Goal: Task Accomplishment & Management: Manage account settings

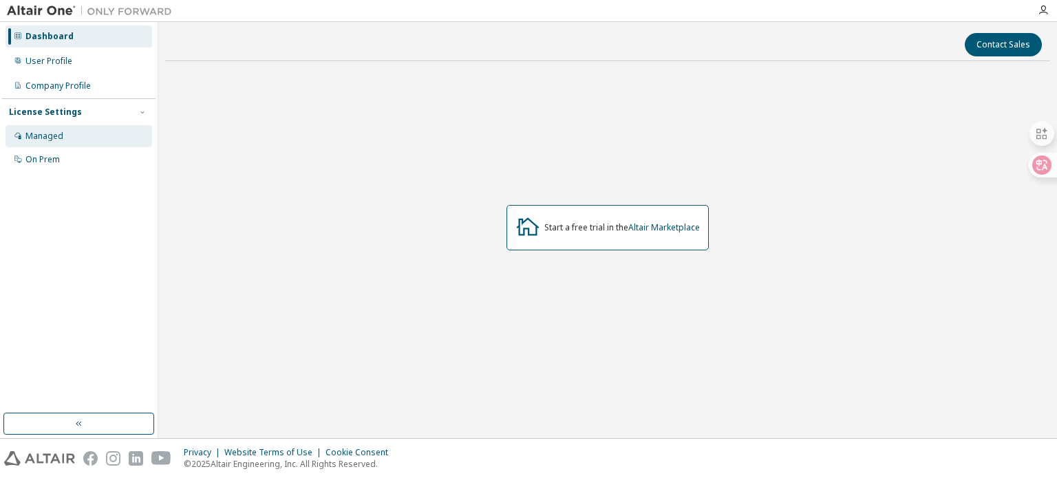
click at [107, 134] on div "Managed" at bounding box center [79, 136] width 147 height 22
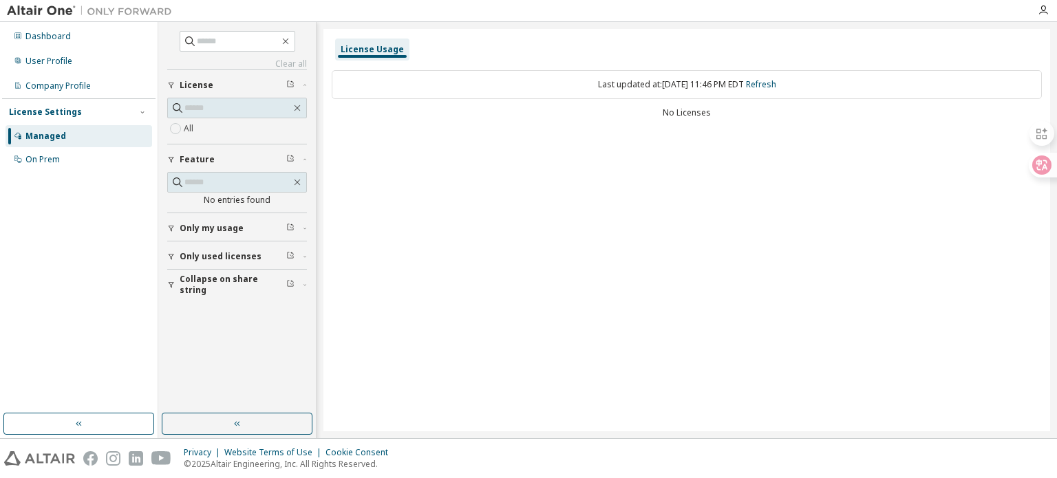
click at [202, 229] on span "Only my usage" at bounding box center [212, 228] width 64 height 11
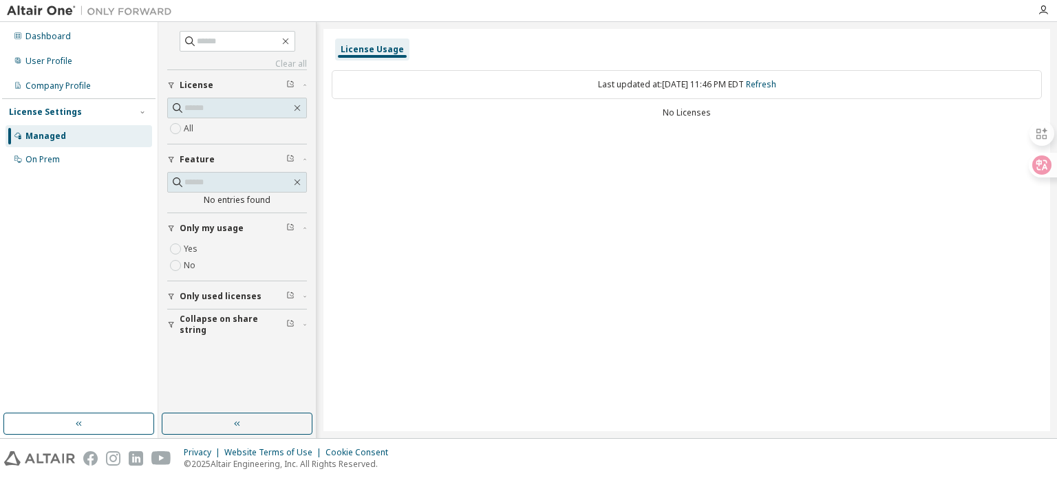
click at [211, 127] on div "All" at bounding box center [237, 128] width 140 height 17
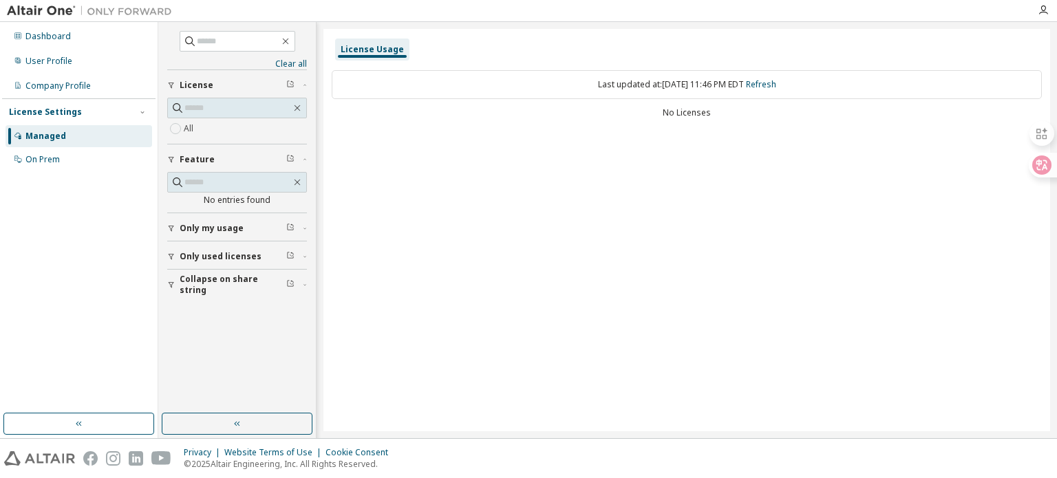
click at [367, 43] on div "License Usage" at bounding box center [372, 50] width 74 height 22
click at [542, 178] on div "License Usage Last updated at: Thu 2025-10-09 11:46 PM EDT Refresh No Licenses" at bounding box center [686, 230] width 726 height 402
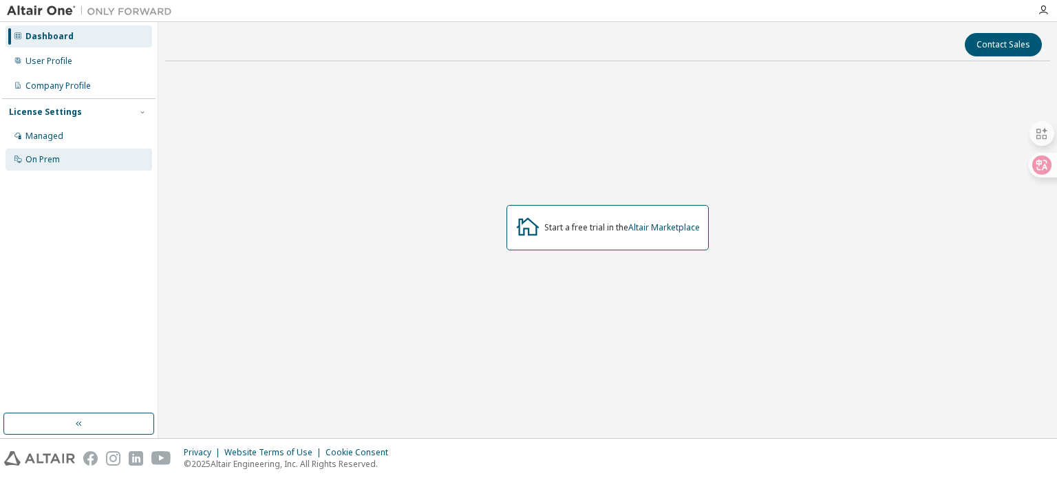
click at [47, 159] on div "On Prem" at bounding box center [42, 159] width 34 height 11
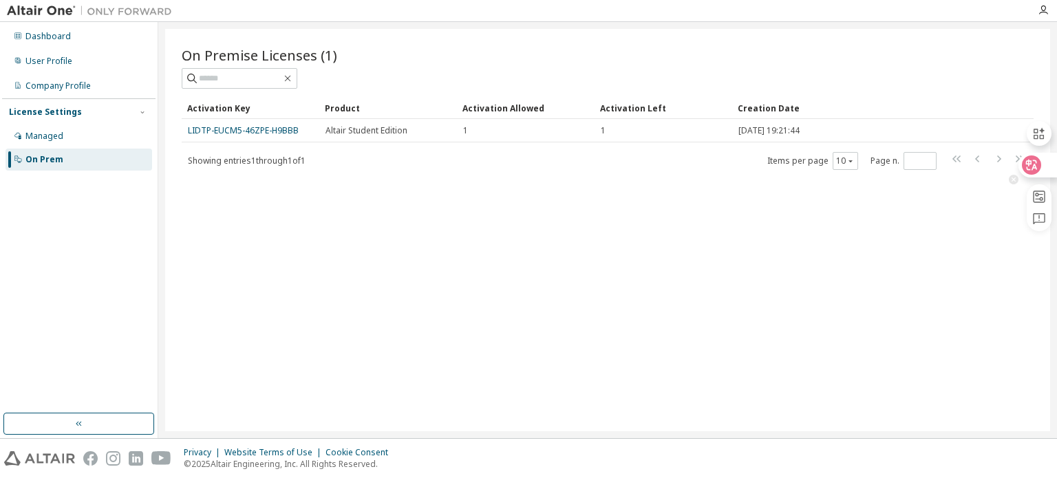
click at [1032, 164] on icon at bounding box center [1031, 165] width 14 height 14
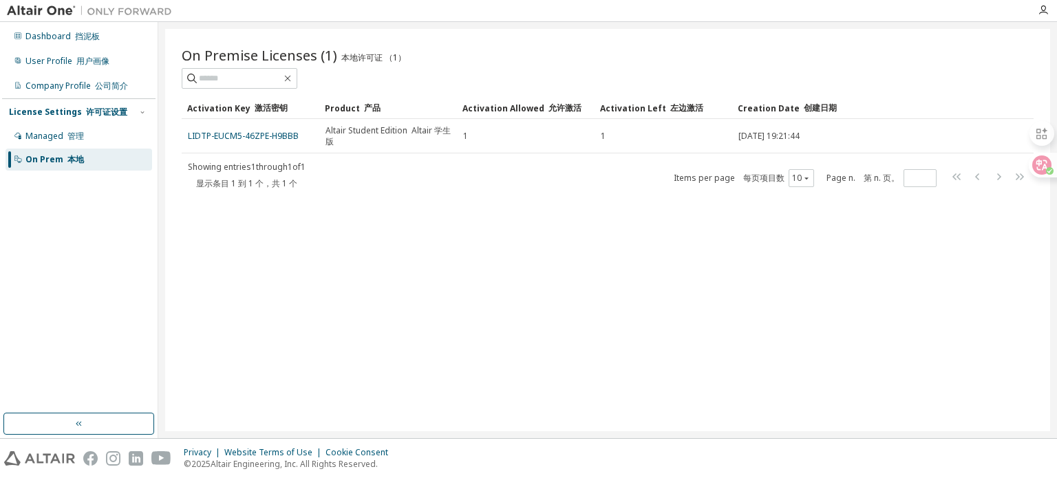
click at [413, 294] on div "On Premise Licenses (1) 本地许可证 （1） Clear Load Save Save As Field Operator Value …" at bounding box center [607, 230] width 885 height 402
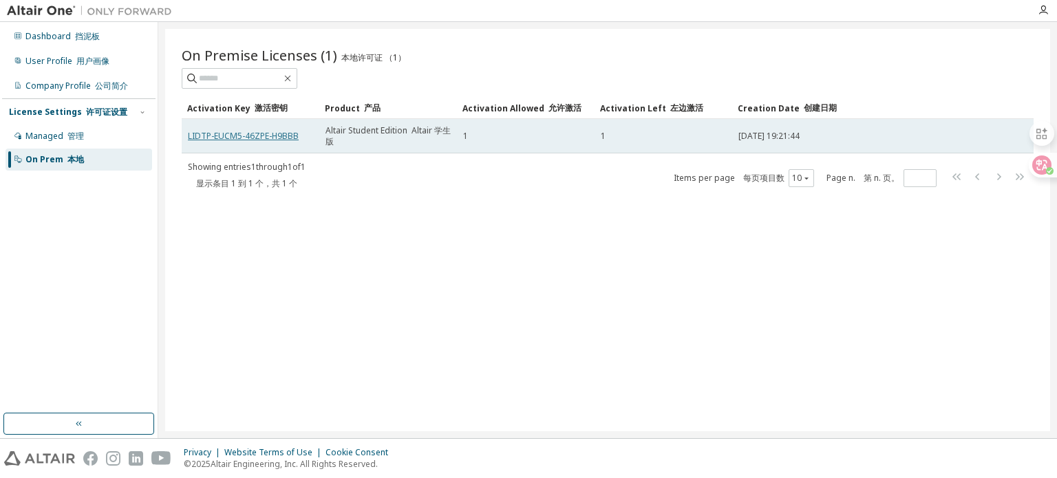
click at [278, 134] on link "LIDTP-EUCM5-46ZPE-H9BBB" at bounding box center [243, 136] width 111 height 12
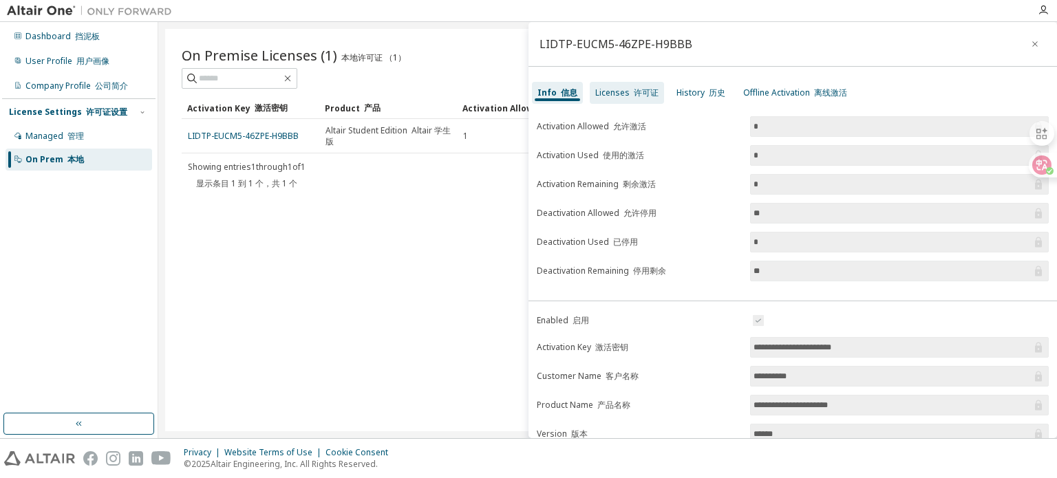
click at [621, 88] on div "Licenses 许可证" at bounding box center [626, 93] width 74 height 22
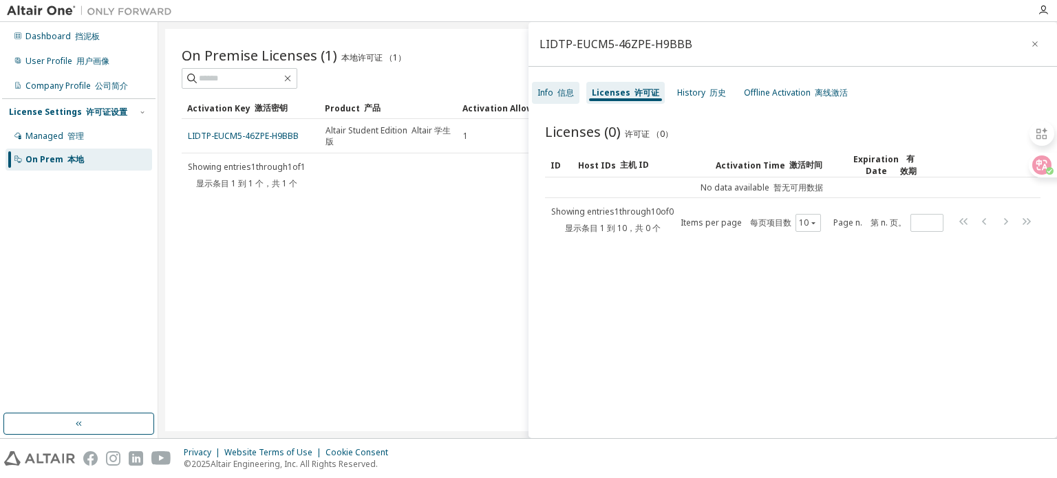
click at [555, 93] on font at bounding box center [555, 93] width 4 height 12
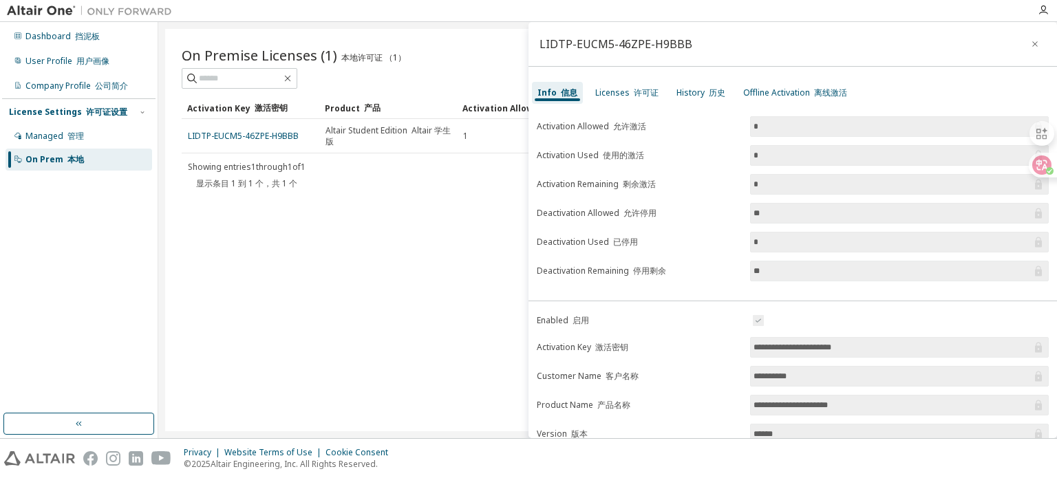
click at [362, 267] on div "On Premise Licenses (1) 本地许可证 （1） Clear Load Save Save As Field Operator Value …" at bounding box center [607, 230] width 885 height 402
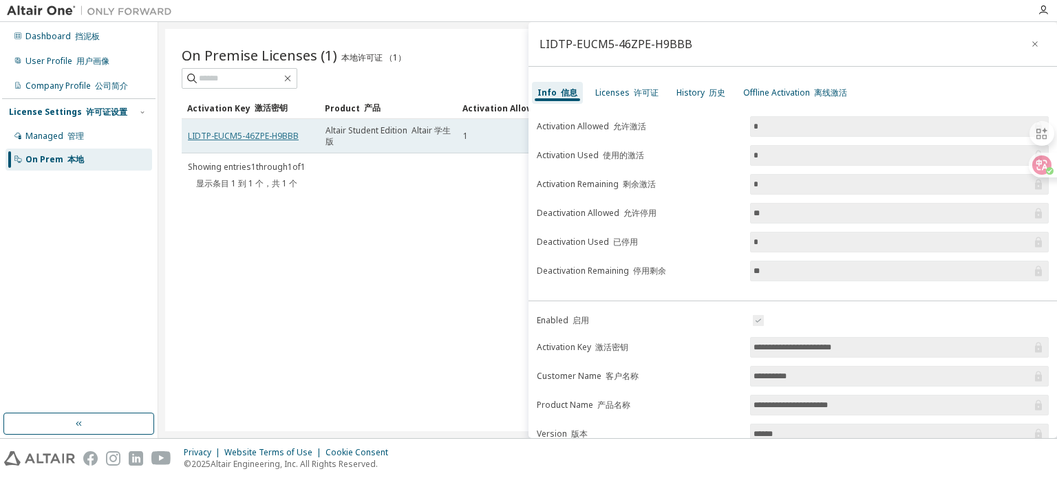
click at [286, 136] on link "LIDTP-EUCM5-46ZPE-H9BBB" at bounding box center [243, 136] width 111 height 12
drag, startPoint x: 301, startPoint y: 134, endPoint x: 188, endPoint y: 134, distance: 113.5
click at [188, 134] on div "LIDTP-EUCM5-46ZPE-H9BBB" at bounding box center [250, 136] width 125 height 11
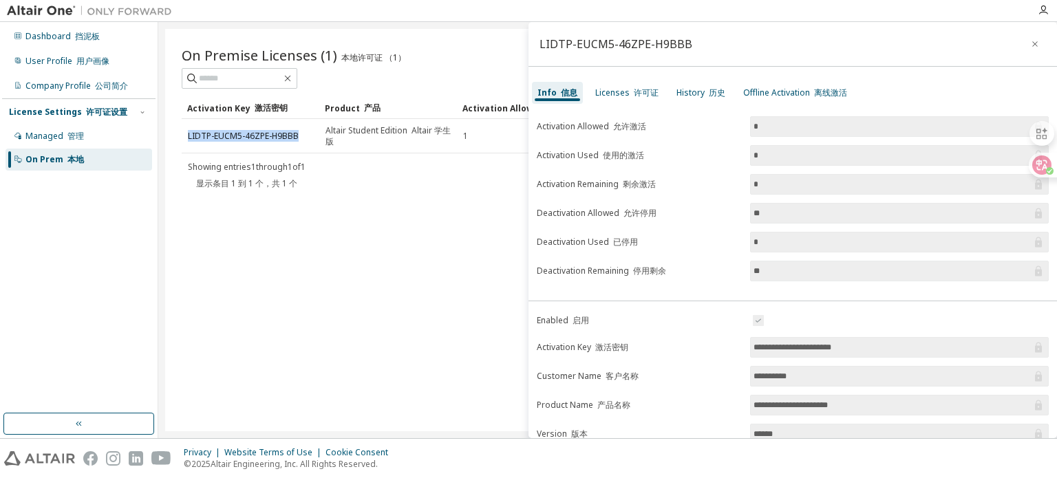
copy link "LIDTP-EUCM5-46ZPE-H9BBB"
click at [247, 261] on div "On Premise Licenses (1) 本地许可证 （1） Clear Load Save Save As Field Operator Value …" at bounding box center [607, 230] width 885 height 402
click at [1030, 39] on icon "button" at bounding box center [1035, 44] width 10 height 11
